Goal: Task Accomplishment & Management: Manage account settings

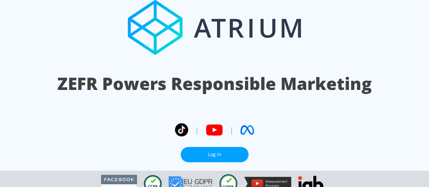
scroll to position [35, 0]
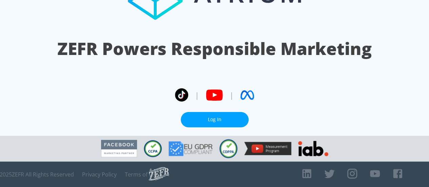
click at [224, 122] on link "Log In" at bounding box center [215, 119] width 68 height 15
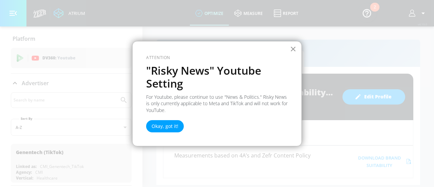
click at [292, 51] on button "×" at bounding box center [293, 48] width 6 height 11
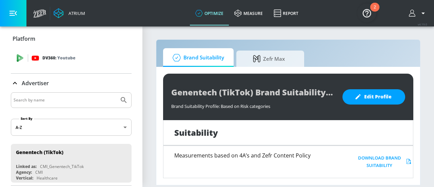
click at [45, 54] on div "DV360: Youtube" at bounding box center [71, 58] width 121 height 20
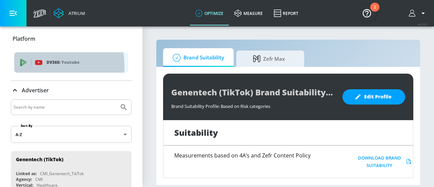
click at [27, 67] on div "DV360: Youtube" at bounding box center [71, 62] width 114 height 20
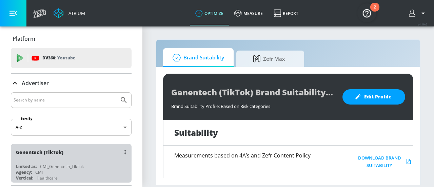
click at [87, 172] on div "Agency: CMI" at bounding box center [73, 172] width 114 height 6
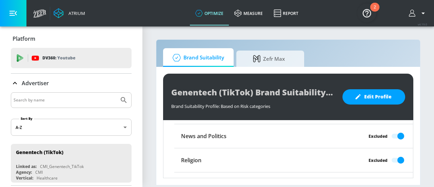
scroll to position [659, 0]
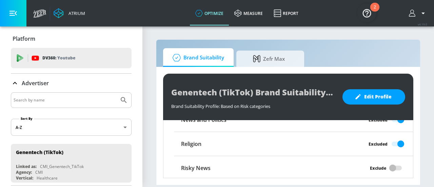
click at [423, 14] on icon "button" at bounding box center [422, 14] width 3 height 2
